Goal: Information Seeking & Learning: Learn about a topic

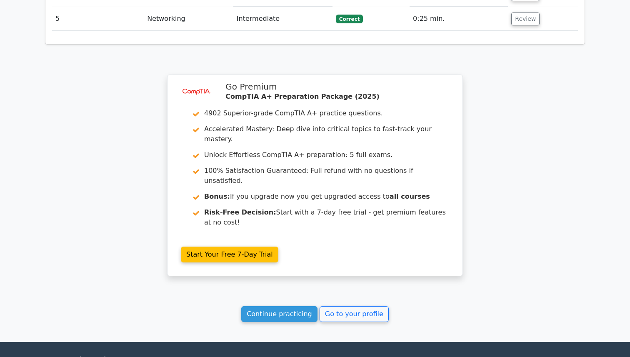
scroll to position [1103, 0]
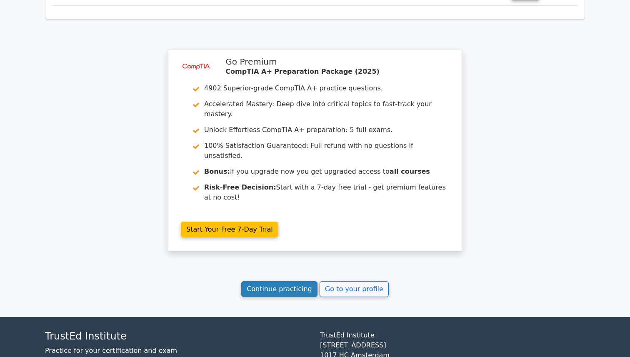
click at [296, 281] on link "Continue practicing" at bounding box center [279, 289] width 76 height 16
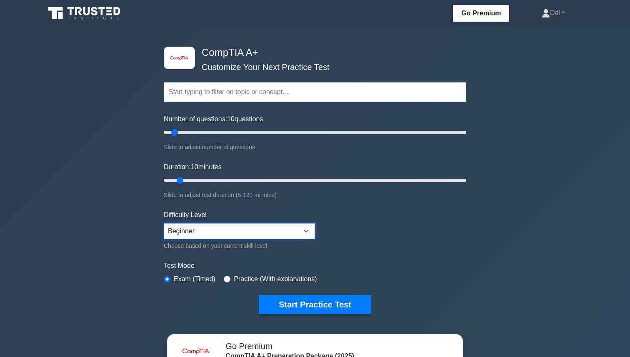
click at [221, 228] on select "Beginner Intermediate Expert" at bounding box center [239, 231] width 151 height 16
select select "intermediate"
click at [164, 223] on select "Beginner Intermediate Expert" at bounding box center [239, 231] width 151 height 16
click at [179, 132] on input "Number of questions: 15 questions" at bounding box center [315, 132] width 302 height 10
drag, startPoint x: 180, startPoint y: 130, endPoint x: 189, endPoint y: 133, distance: 9.4
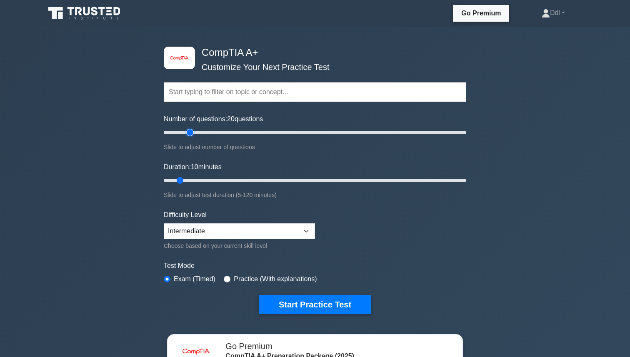
type input "20"
click at [189, 133] on input "Number of questions: 20 questions" at bounding box center [315, 132] width 302 height 10
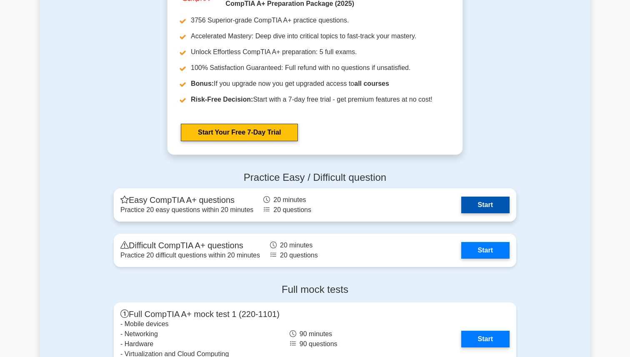
scroll to position [1712, 0]
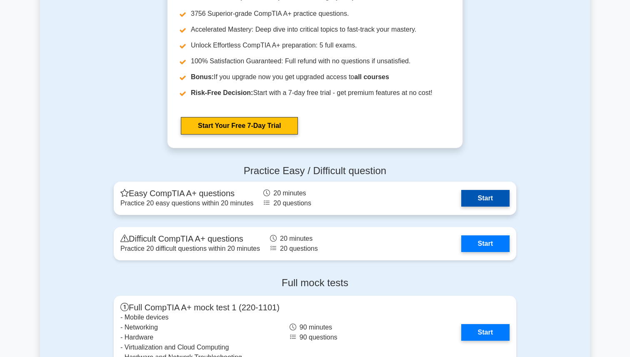
click at [478, 202] on link "Start" at bounding box center [485, 198] width 48 height 17
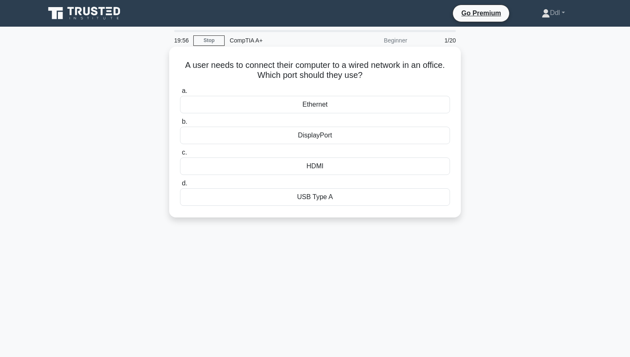
click at [385, 115] on div "a. Ethernet b. DisplayPort c. d." at bounding box center [315, 145] width 280 height 123
click at [391, 109] on div "Ethernet" at bounding box center [315, 104] width 270 height 17
click at [180, 94] on input "a. Ethernet" at bounding box center [180, 90] width 0 height 5
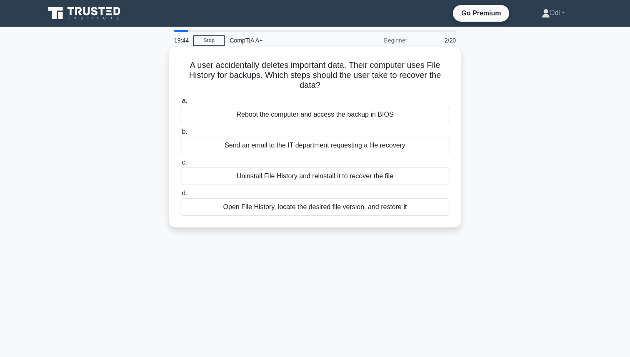
click at [328, 209] on div "Open File History, locate the desired file version, and restore it" at bounding box center [315, 206] width 270 height 17
click at [180, 196] on input "d. Open File History, locate the desired file version, and restore it" at bounding box center [180, 193] width 0 height 5
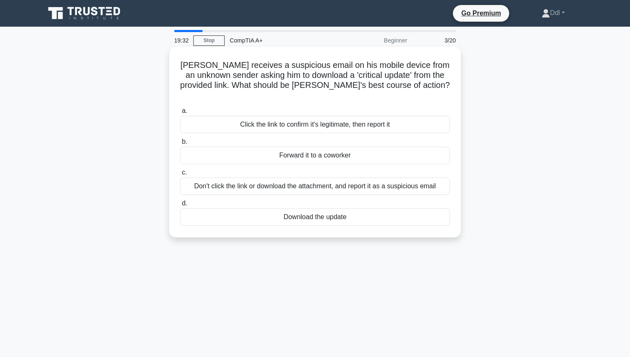
click at [244, 179] on div "Don't click the link or download the attachment, and report it as a suspicious …" at bounding box center [315, 185] width 270 height 17
click at [180, 175] on input "c. Don't click the link or download the attachment, and report it as a suspicio…" at bounding box center [180, 172] width 0 height 5
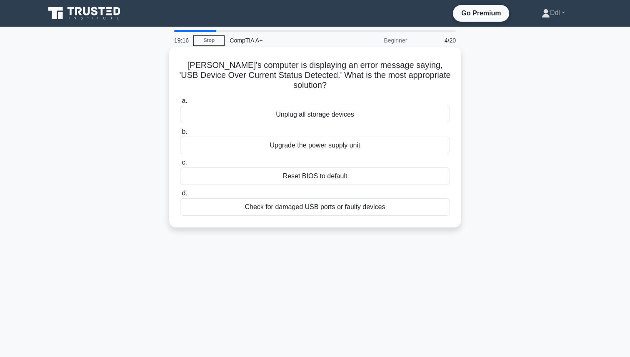
click at [406, 203] on div "Check for damaged USB ports or faulty devices" at bounding box center [315, 206] width 270 height 17
click at [180, 196] on input "d. Check for damaged USB ports or faulty devices" at bounding box center [180, 193] width 0 height 5
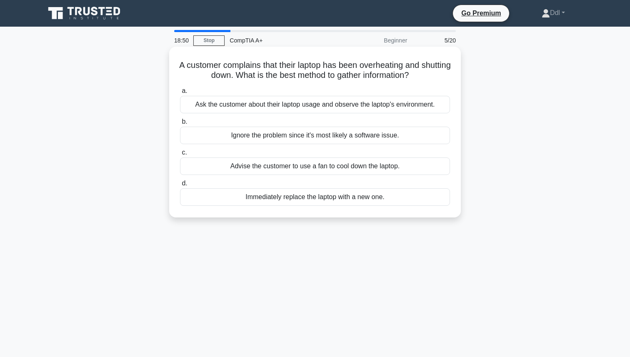
click at [366, 105] on div "Ask the customer about their laptop usage and observe the laptop's environment." at bounding box center [315, 104] width 270 height 17
click at [180, 94] on input "a. Ask the customer about their laptop usage and observe the laptop's environme…" at bounding box center [180, 90] width 0 height 5
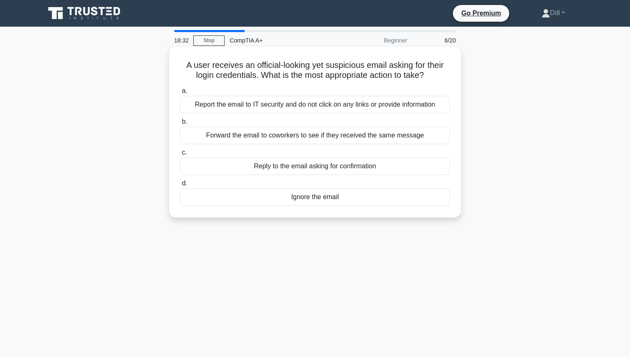
click at [257, 105] on div "Report the email to IT security and do not click on any links or provide inform…" at bounding box center [315, 104] width 270 height 17
click at [180, 94] on input "a. Report the email to IT security and do not click on any links or provide inf…" at bounding box center [180, 90] width 0 height 5
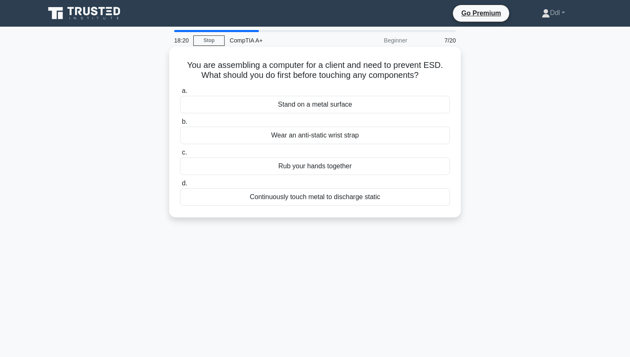
click at [252, 139] on div "Wear an anti-static wrist strap" at bounding box center [315, 135] width 270 height 17
click at [180, 125] on input "b. Wear an anti-static wrist strap" at bounding box center [180, 121] width 0 height 5
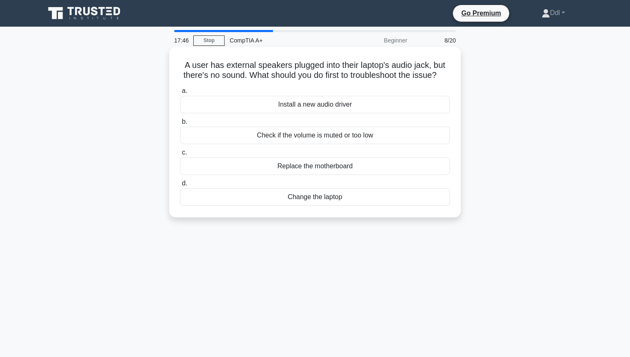
click at [222, 137] on div "Check if the volume is muted or too low" at bounding box center [315, 135] width 270 height 17
click at [180, 125] on input "b. Check if the volume is muted or too low" at bounding box center [180, 121] width 0 height 5
click at [242, 135] on div "Update the DVD-ROM firmware" at bounding box center [315, 135] width 270 height 17
click at [180, 125] on input "b. Update the DVD-ROM firmware" at bounding box center [180, 121] width 0 height 5
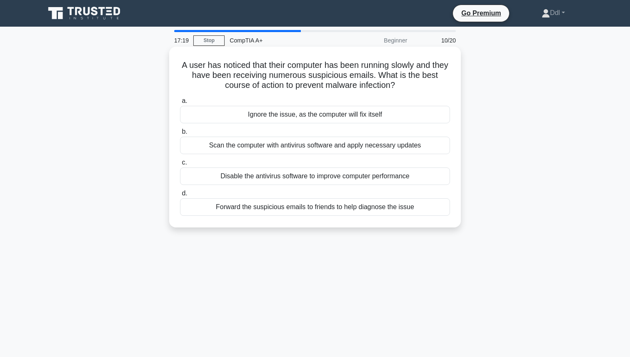
click at [193, 148] on div "Scan the computer with antivirus software and apply necessary updates" at bounding box center [315, 145] width 270 height 17
click at [180, 135] on input "b. Scan the computer with antivirus software and apply necessary updates" at bounding box center [180, 131] width 0 height 5
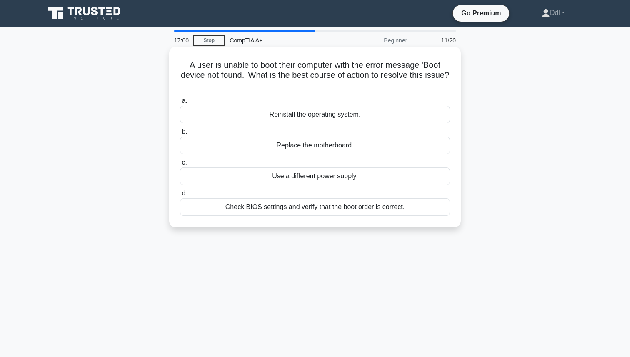
click at [214, 212] on div "Check BIOS settings and verify that the boot order is correct." at bounding box center [315, 206] width 270 height 17
click at [180, 196] on input "d. Check BIOS settings and verify that the boot order is correct." at bounding box center [180, 193] width 0 height 5
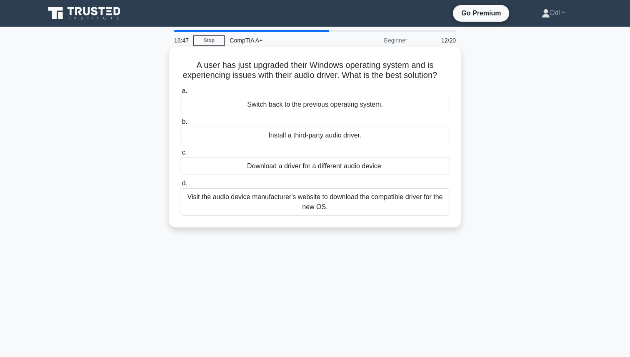
click at [222, 207] on div "Visit the audio device manufacturer's website to download the compatible driver…" at bounding box center [315, 201] width 270 height 27
click at [180, 186] on input "d. Visit the audio device manufacturer's website to download the compatible dri…" at bounding box center [180, 183] width 0 height 5
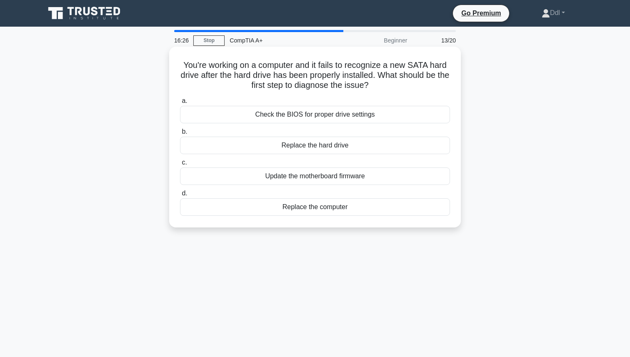
click at [186, 122] on div "Check the BIOS for proper drive settings" at bounding box center [315, 114] width 270 height 17
click at [180, 104] on input "a. Check the BIOS for proper drive settings" at bounding box center [180, 100] width 0 height 5
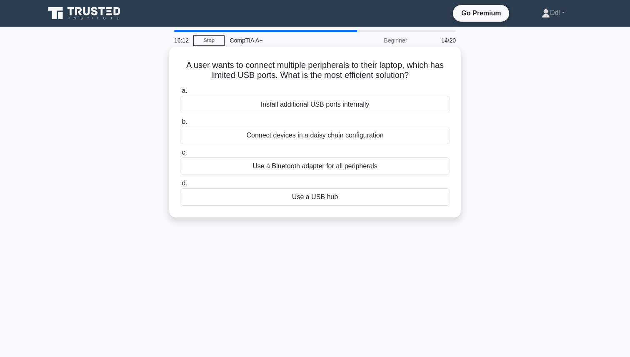
click at [189, 194] on div "Use a USB hub" at bounding box center [315, 196] width 270 height 17
click at [180, 186] on input "d. Use a USB hub" at bounding box center [180, 183] width 0 height 5
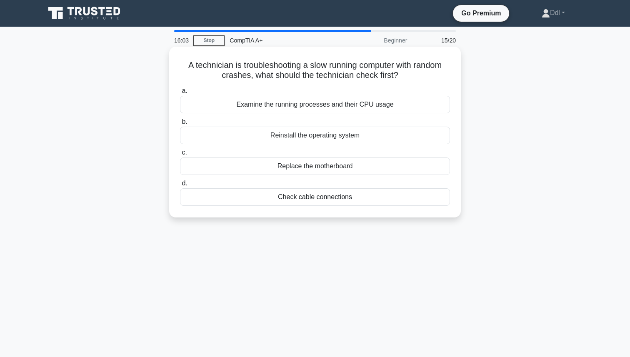
click at [197, 105] on div "Examine the running processes and their CPU usage" at bounding box center [315, 104] width 270 height 17
click at [180, 94] on input "a. Examine the running processes and their CPU usage" at bounding box center [180, 90] width 0 height 5
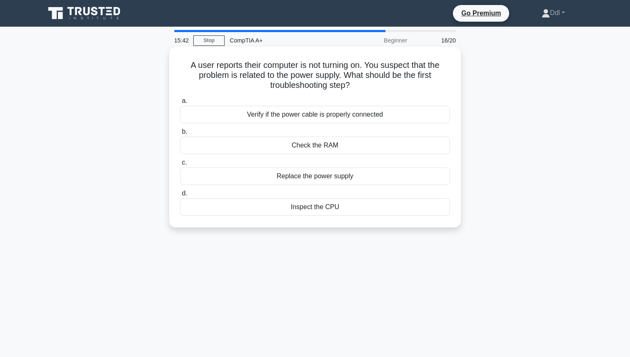
click at [207, 117] on div "Verify if the power cable is properly connected" at bounding box center [315, 114] width 270 height 17
click at [180, 104] on input "a. Verify if the power cable is properly connected" at bounding box center [180, 100] width 0 height 5
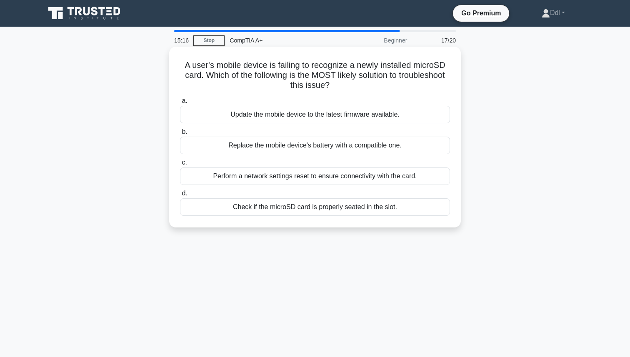
click at [189, 212] on div "Check if the microSD card is properly seated in the slot." at bounding box center [315, 206] width 270 height 17
click at [180, 196] on input "d. Check if the microSD card is properly seated in the slot." at bounding box center [180, 193] width 0 height 5
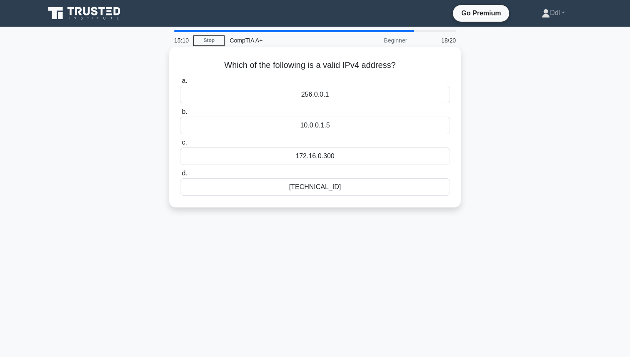
click at [212, 196] on div "a. 256.0.0.1 b. 10.0.0.1.5 c. d." at bounding box center [315, 135] width 280 height 123
click at [196, 193] on div "192.168.0.1" at bounding box center [315, 186] width 270 height 17
click at [180, 176] on input "d. 192.168.0.1" at bounding box center [180, 173] width 0 height 5
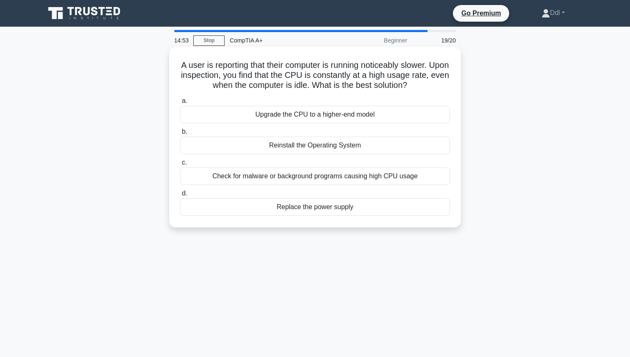
click at [213, 176] on div "Check for malware or background programs causing high CPU usage" at bounding box center [315, 175] width 270 height 17
click at [180, 165] on input "c. Check for malware or background programs causing high CPU usage" at bounding box center [180, 162] width 0 height 5
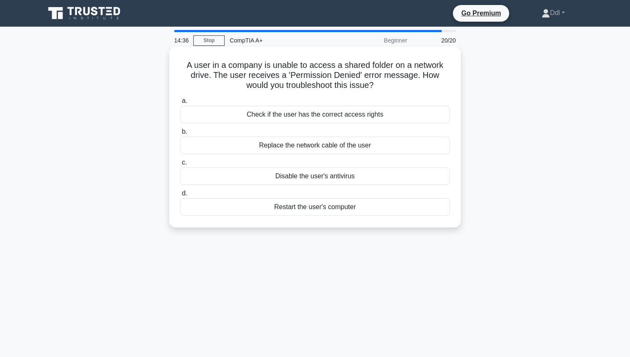
click at [214, 119] on div "Check if the user has the correct access rights" at bounding box center [315, 114] width 270 height 17
click at [180, 104] on input "a. Check if the user has the correct access rights" at bounding box center [180, 100] width 0 height 5
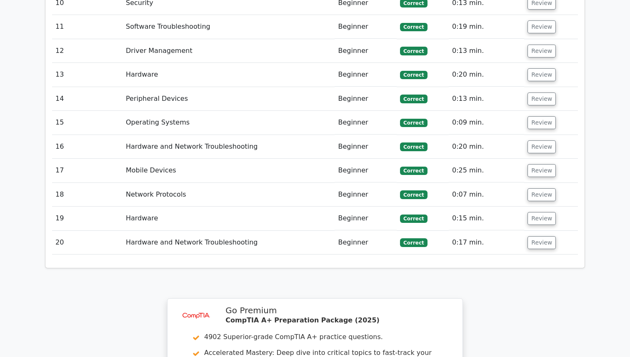
scroll to position [1603, 0]
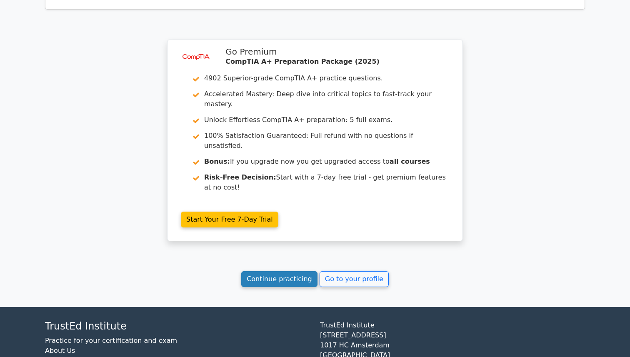
click at [296, 271] on link "Continue practicing" at bounding box center [279, 279] width 76 height 16
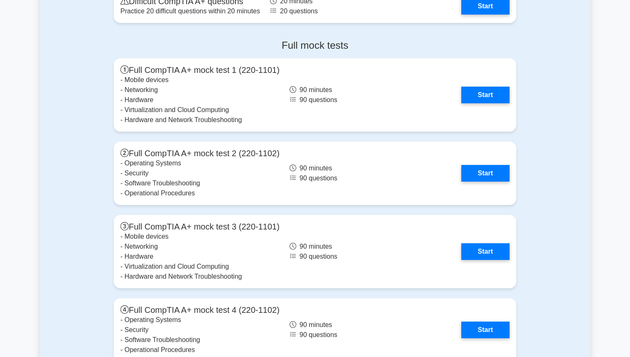
scroll to position [2113, 0]
